Goal: Information Seeking & Learning: Learn about a topic

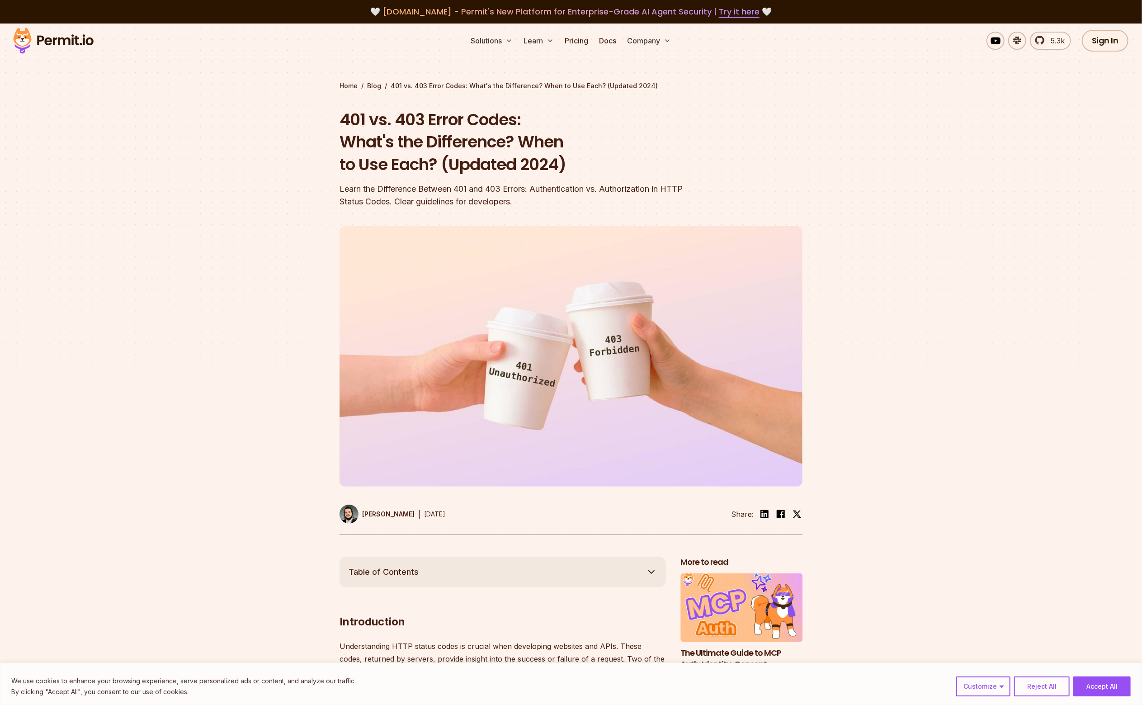
click at [643, 154] on h1 "401 vs. 403 Error Codes: What's the Difference? When to Use Each? (Updated 2024)" at bounding box center [513, 142] width 347 height 67
click at [650, 164] on h1 "401 vs. 403 Error Codes: What's the Difference? When to Use Each? (Updated 2024)" at bounding box center [513, 142] width 347 height 67
drag, startPoint x: 972, startPoint y: 313, endPoint x: 1001, endPoint y: 332, distance: 34.5
click at [973, 313] on div at bounding box center [571, 383] width 1142 height 347
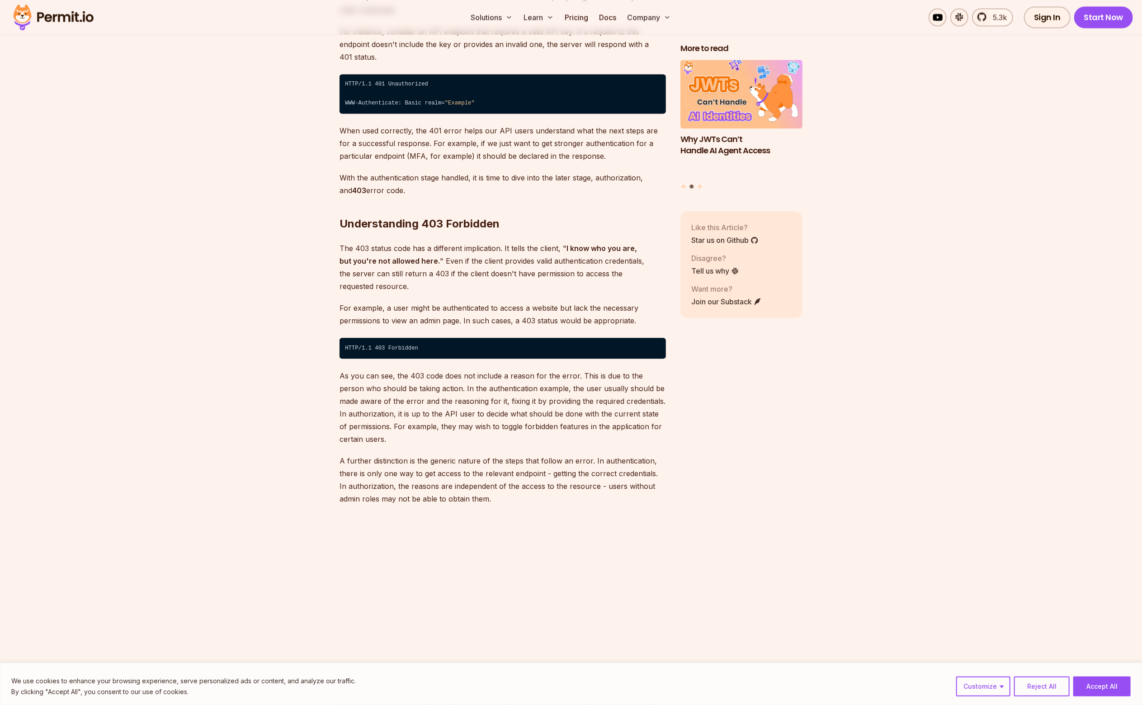
scroll to position [1628, 0]
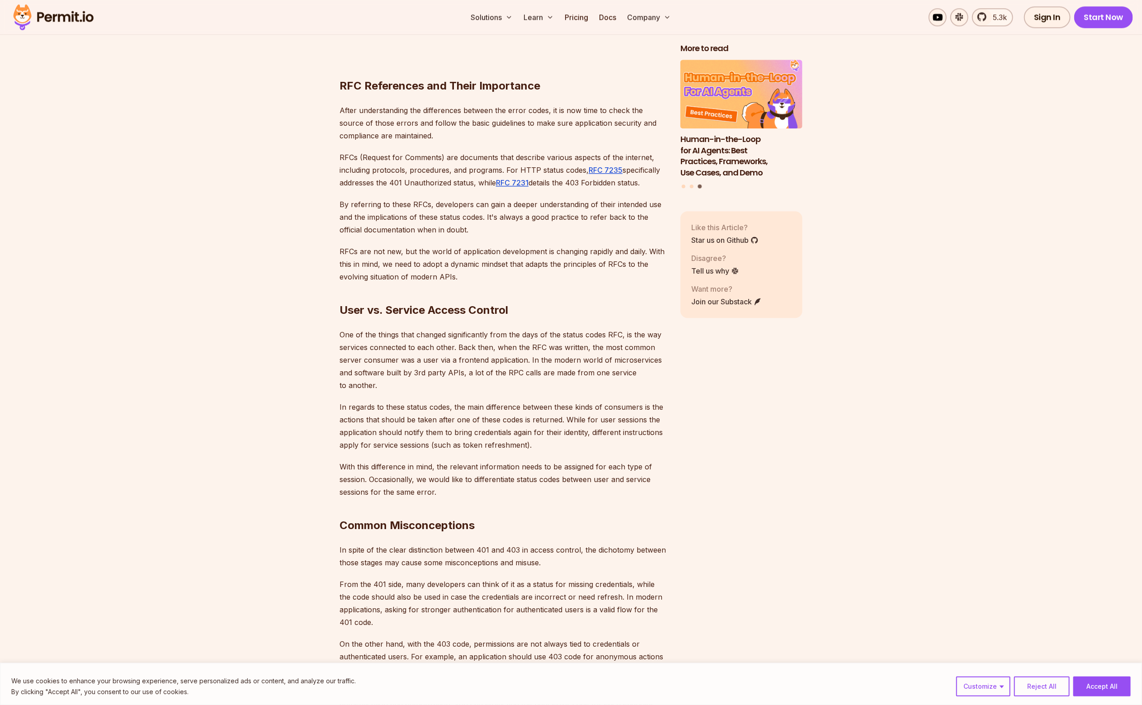
scroll to position [2080, 0]
